Goal: Communication & Community: Answer question/provide support

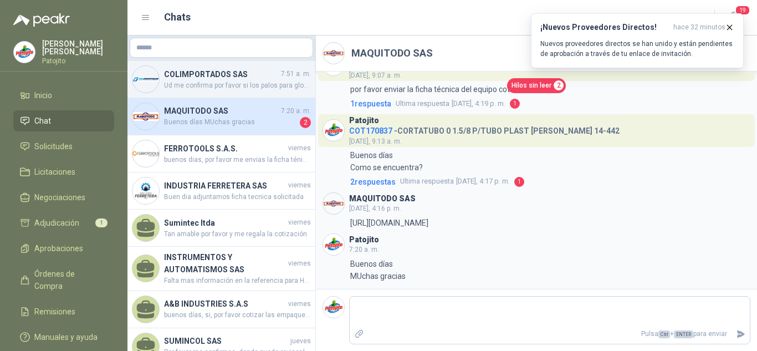
click at [224, 83] on span "Ud me confirma por favor si los palos para globo que me esta cotizando correspo…" at bounding box center [237, 85] width 147 height 11
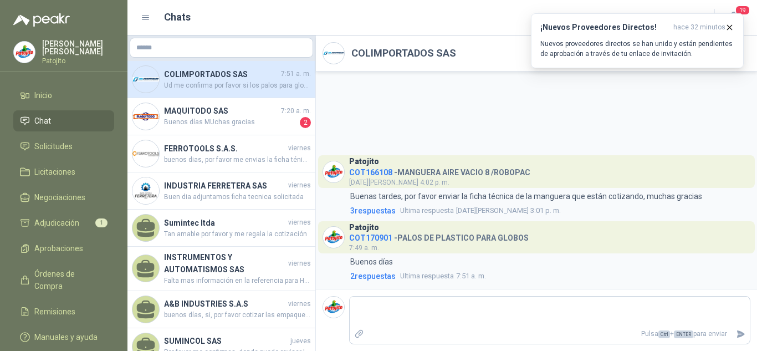
click at [192, 79] on h4 "COLIMPORTADOS SAS" at bounding box center [221, 74] width 115 height 12
click at [67, 223] on span "Adjudicación" at bounding box center [56, 223] width 45 height 12
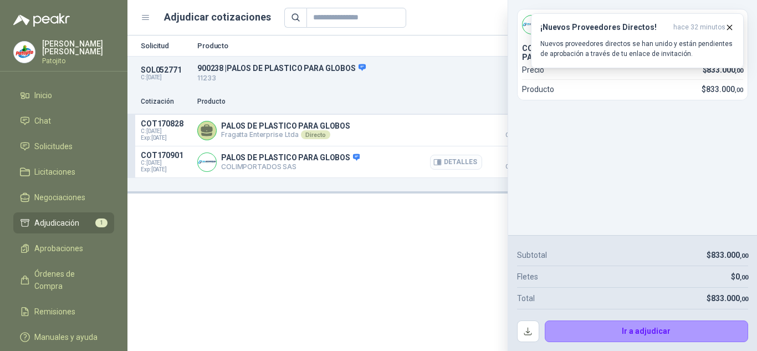
click at [452, 165] on button "Detalles" at bounding box center [456, 162] width 52 height 15
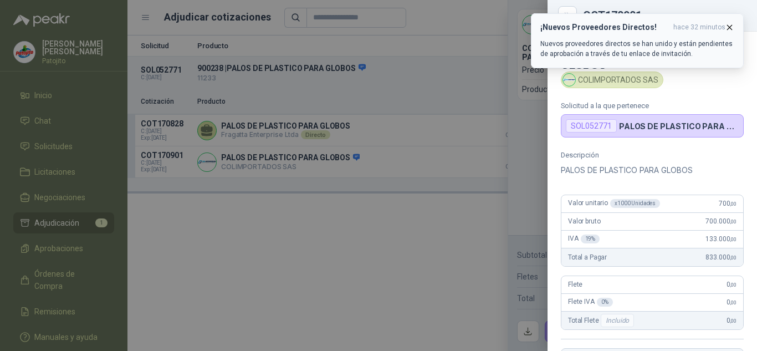
click at [728, 25] on icon "button" at bounding box center [729, 27] width 9 height 9
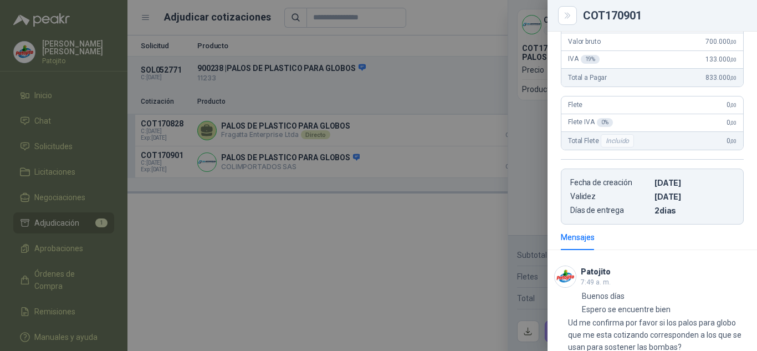
scroll to position [251, 0]
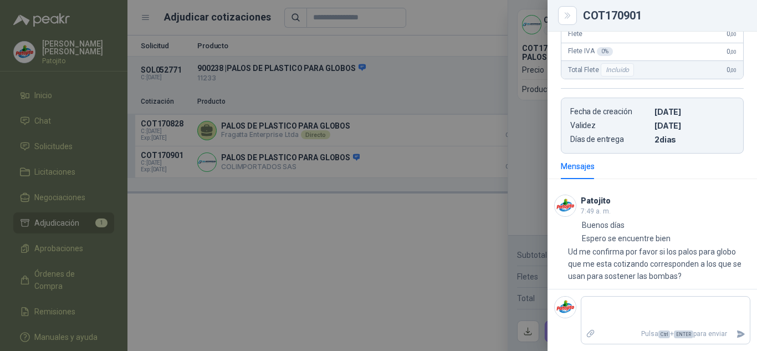
click at [387, 225] on div at bounding box center [378, 175] width 757 height 351
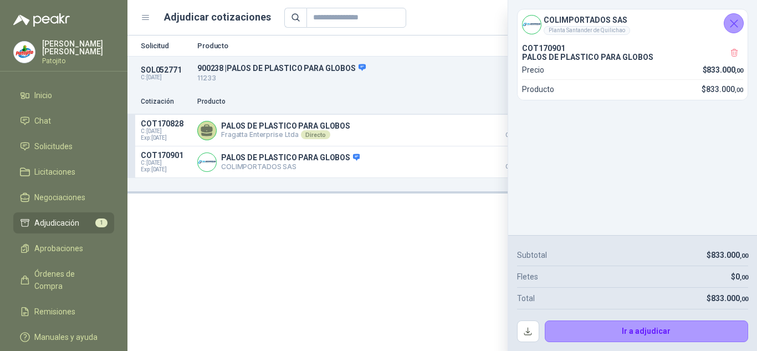
click at [734, 18] on icon "Cerrar" at bounding box center [734, 24] width 14 height 14
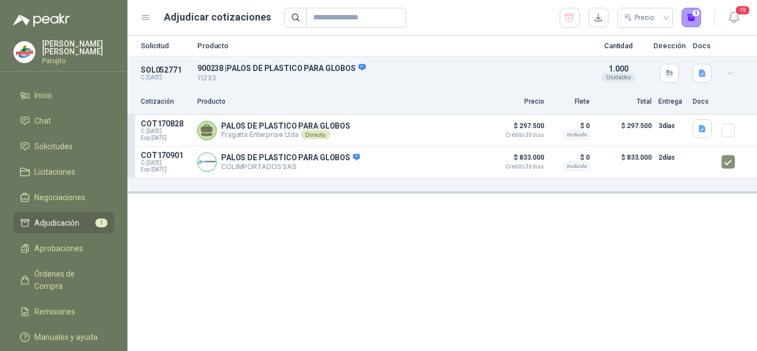
click at [736, 67] on button "button" at bounding box center [731, 73] width 18 height 18
click at [506, 257] on div "Solicitud Producto Cantidad Dirección Docs SOL052771 C: [DATE] 900238 | PALOS D…" at bounding box center [442, 192] width 630 height 315
click at [163, 164] on span "C: [DATE]" at bounding box center [166, 163] width 50 height 7
click at [468, 161] on button "Detalles" at bounding box center [456, 162] width 52 height 15
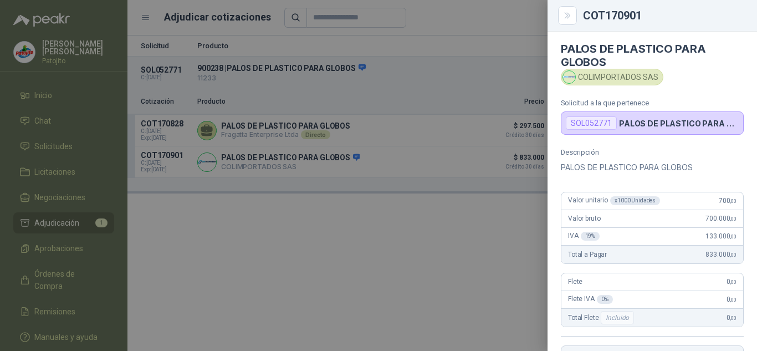
scroll to position [0, 0]
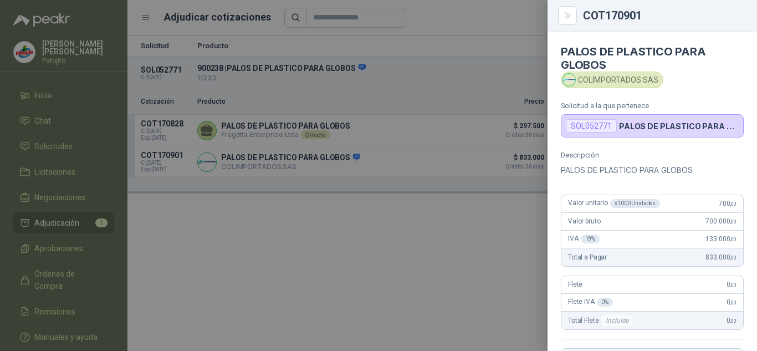
click at [193, 280] on div at bounding box center [378, 175] width 757 height 351
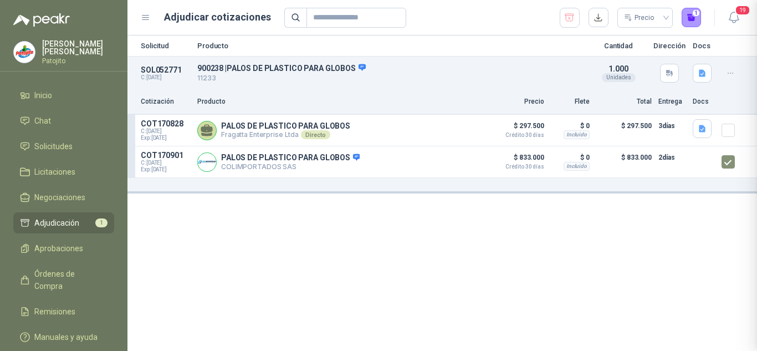
scroll to position [251, 0]
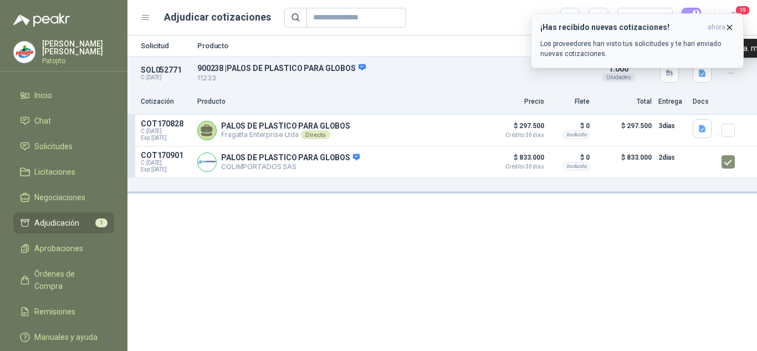
click at [729, 28] on icon "button" at bounding box center [730, 27] width 4 height 4
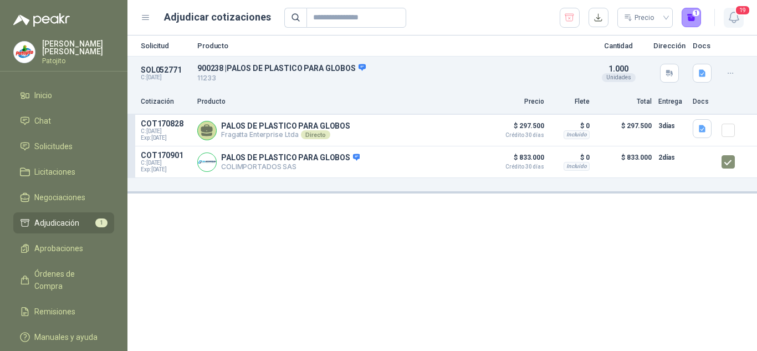
click at [742, 11] on span "19" at bounding box center [743, 10] width 16 height 11
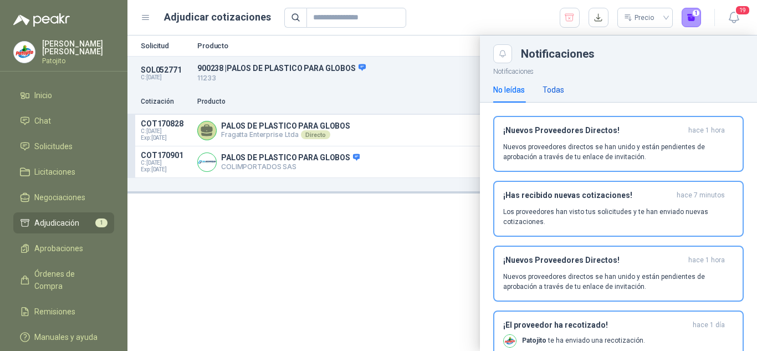
click at [560, 87] on div "Todas" at bounding box center [554, 90] width 22 height 12
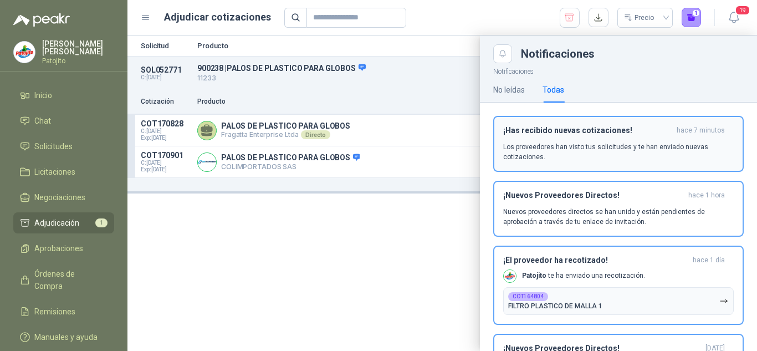
click at [559, 151] on p "Los proveedores han visto tus solicitudes y te han enviado nuevas cotizaciones." at bounding box center [618, 152] width 231 height 20
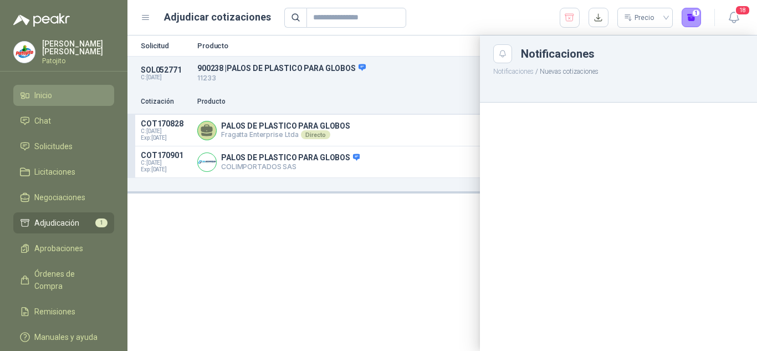
click at [50, 95] on span "Inicio" at bounding box center [43, 95] width 18 height 12
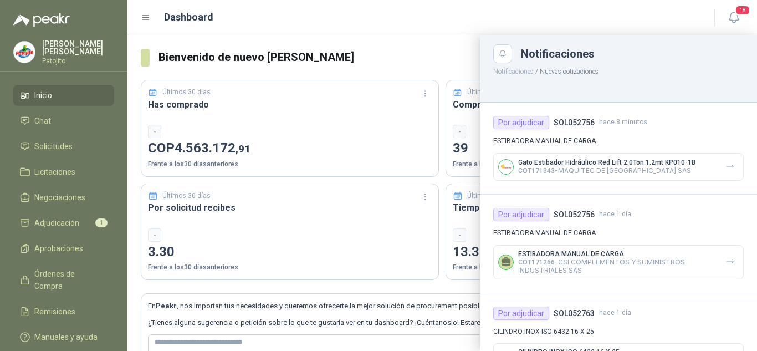
click at [514, 15] on div "Dashboard" at bounding box center [421, 17] width 560 height 16
click at [47, 116] on span "Chat" at bounding box center [42, 121] width 17 height 12
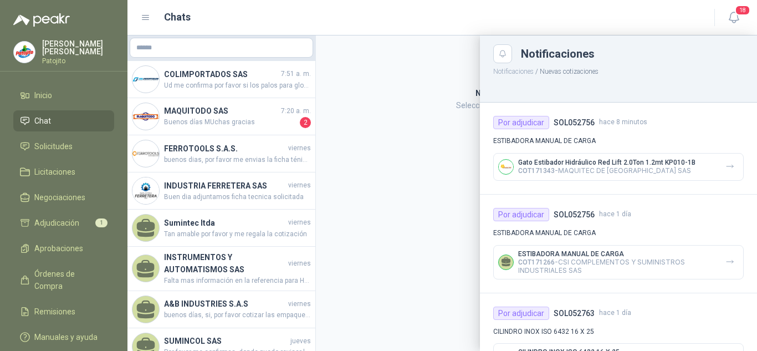
click at [197, 88] on div at bounding box center [442, 192] width 630 height 315
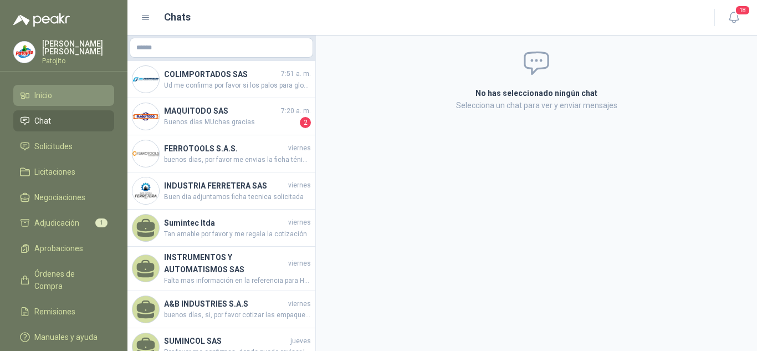
click at [38, 94] on span "Inicio" at bounding box center [43, 95] width 18 height 12
click at [737, 18] on icon "button" at bounding box center [734, 18] width 14 height 14
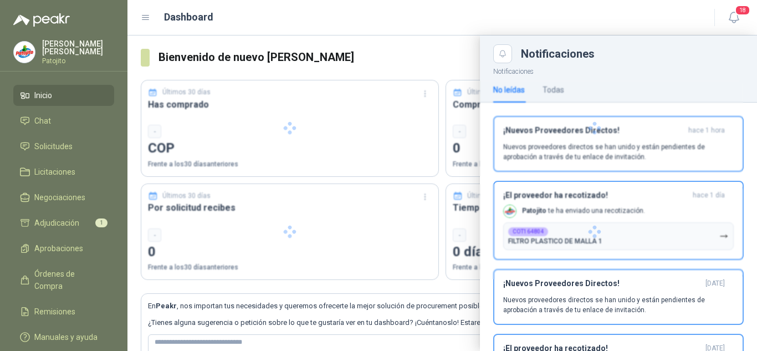
click at [425, 9] on div "Dashboard" at bounding box center [421, 17] width 560 height 16
click at [390, 74] on div at bounding box center [442, 192] width 630 height 315
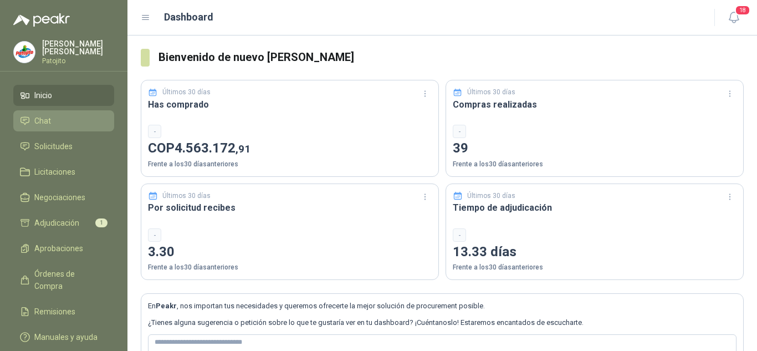
click at [49, 124] on span "Chat" at bounding box center [42, 121] width 17 height 12
